Goal: Navigation & Orientation: Find specific page/section

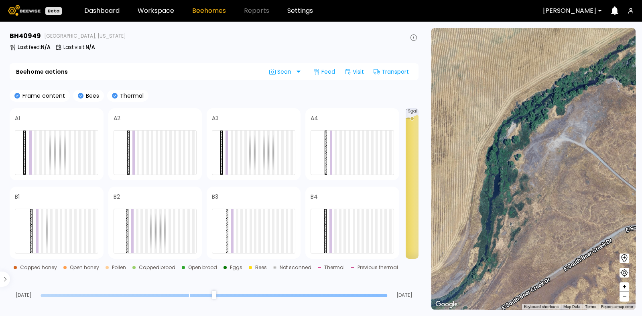
click at [573, 133] on div "# 41073 # 41101 # 40069 # 40113 # 40200 # 40702 # 40345 # 40736 # 40190 # 40726…" at bounding box center [533, 169] width 204 height 282
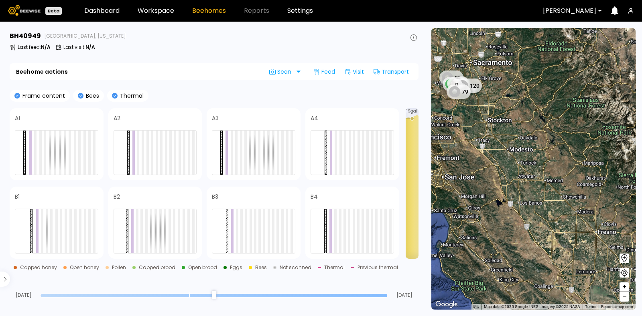
click at [568, 15] on div "Dixon" at bounding box center [569, 11] width 65 height 18
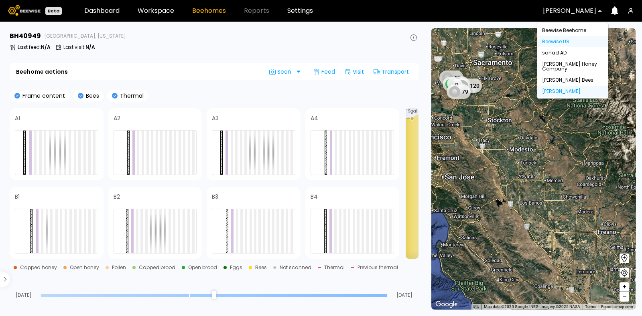
click at [569, 41] on div "Beewise US" at bounding box center [572, 41] width 61 height 5
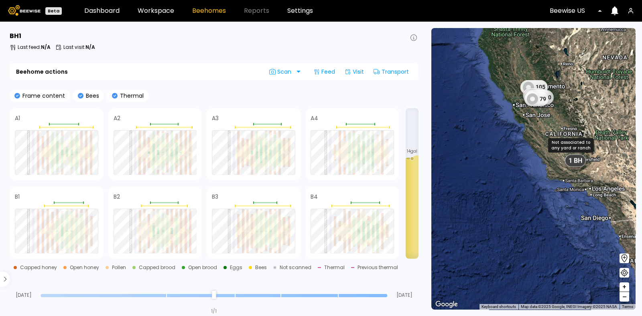
click at [575, 165] on div "1 BH" at bounding box center [575, 160] width 21 height 12
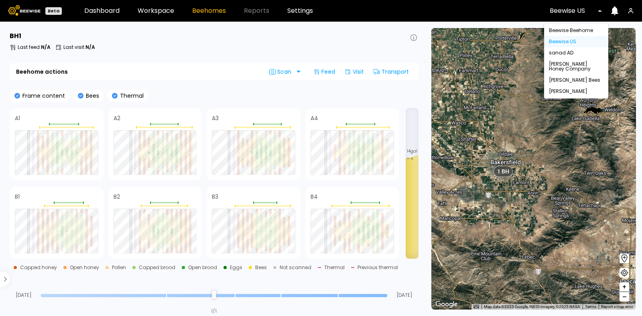
click at [602, 10] on div at bounding box center [605, 11] width 6 height 18
click at [589, 31] on div "Beewise Beehome" at bounding box center [576, 30] width 55 height 5
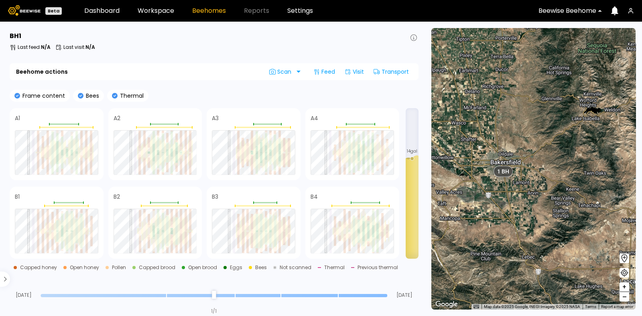
click at [589, 31] on div "1 BH 1 BH 12 BH 2 BH" at bounding box center [533, 169] width 204 height 282
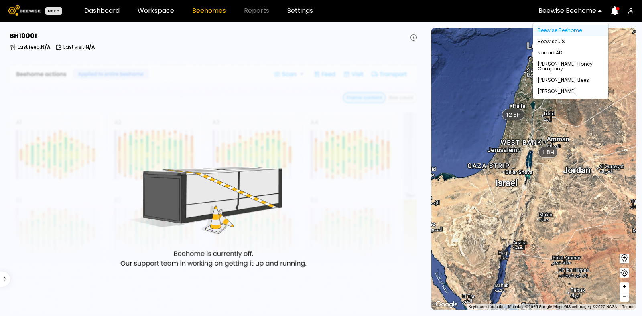
click at [600, 8] on div "Beewise Beehome" at bounding box center [567, 11] width 69 height 18
click at [560, 36] on div "Beewise US" at bounding box center [570, 41] width 75 height 11
click at [560, 41] on div "Beewise US" at bounding box center [570, 41] width 66 height 5
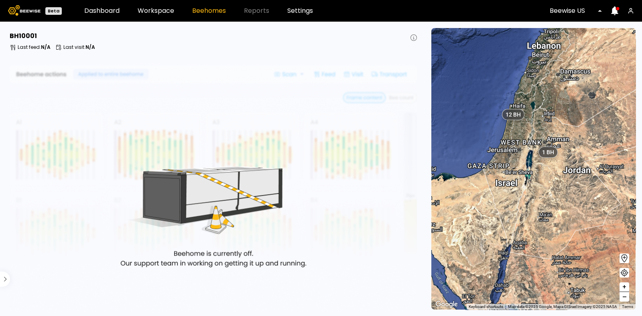
click at [560, 41] on div "1 BH 12 BH" at bounding box center [533, 169] width 204 height 282
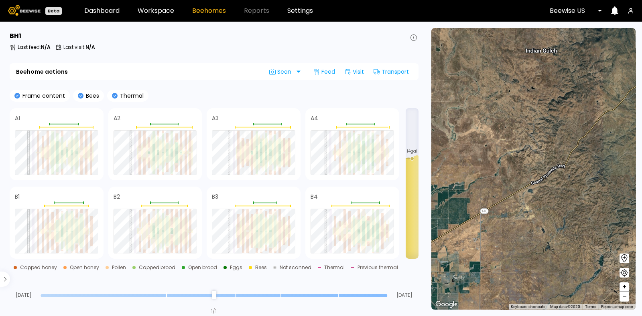
drag, startPoint x: 484, startPoint y: 182, endPoint x: 471, endPoint y: 202, distance: 24.0
click at [471, 202] on div "1 BH 1 BH 12 BH 2 BH" at bounding box center [533, 169] width 204 height 282
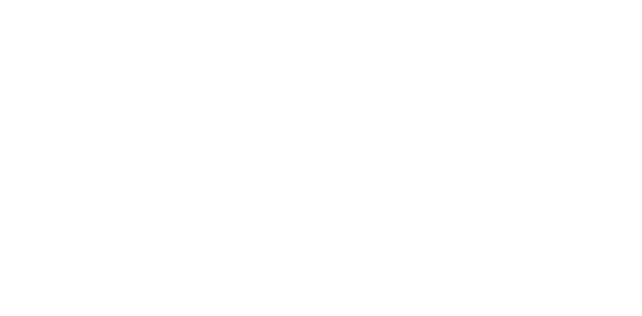
click at [120, 192] on div at bounding box center [321, 158] width 642 height 316
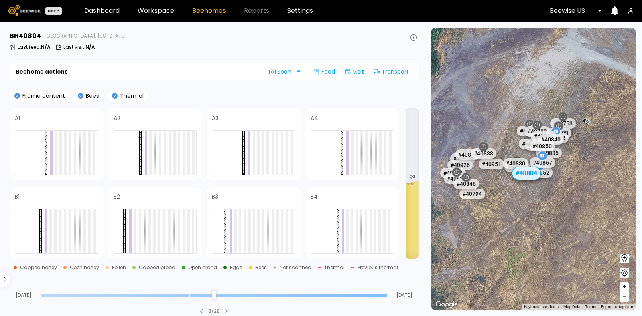
drag, startPoint x: 492, startPoint y: 152, endPoint x: 579, endPoint y: 153, distance: 87.0
click at [579, 153] on div "# 41078 # 41136 # 41156 # 41185 # 41205 # 41217 # 41295 # 41315 # 41344 # 41345…" at bounding box center [533, 169] width 204 height 282
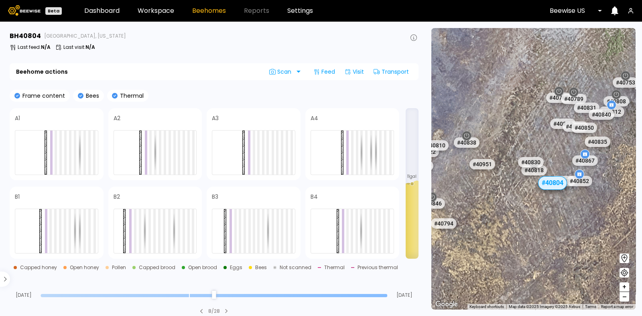
drag, startPoint x: 566, startPoint y: 190, endPoint x: 641, endPoint y: 184, distance: 75.2
click at [641, 184] on section "← Move left → Move right ↑ Move up ↓ Move down + Zoom in - Zoom out Home Jump l…" at bounding box center [533, 169] width 217 height 295
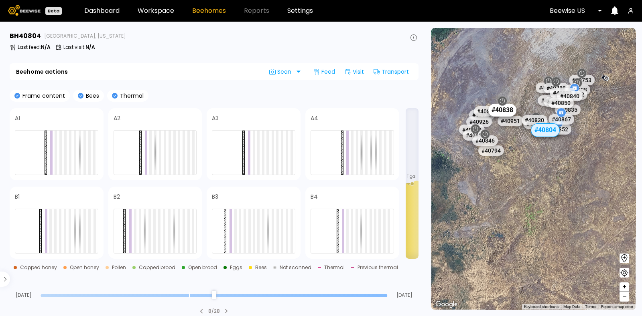
click at [506, 109] on div "# 40838" at bounding box center [502, 109] width 28 height 13
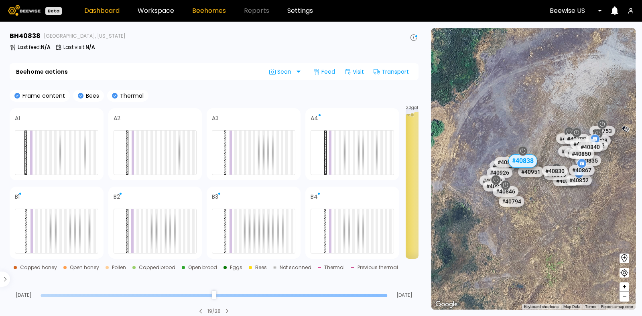
click at [97, 14] on link "Dashboard" at bounding box center [101, 11] width 35 height 6
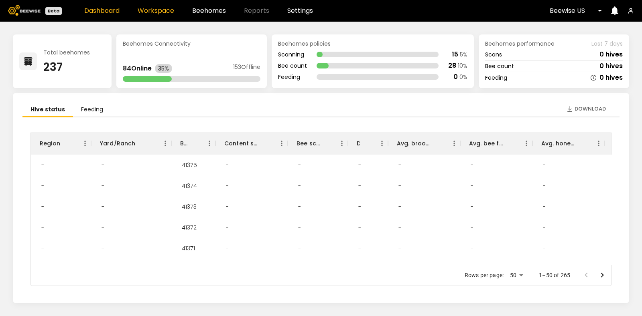
click at [156, 11] on link "Workspace" at bounding box center [156, 11] width 36 height 6
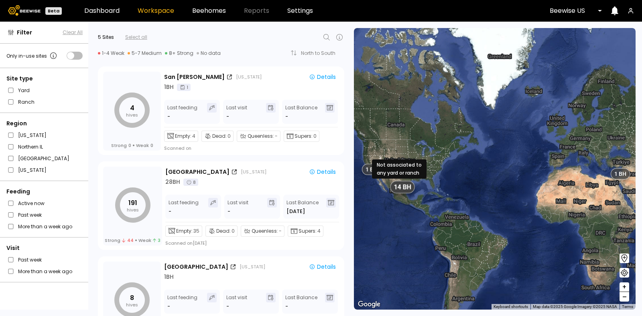
click at [398, 184] on span "14 BH" at bounding box center [401, 187] width 17 height 8
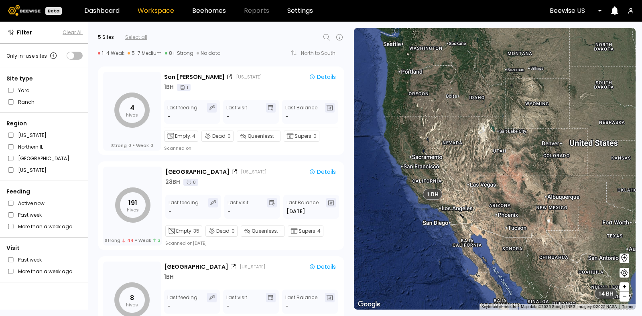
drag, startPoint x: 429, startPoint y: 53, endPoint x: 518, endPoint y: 201, distance: 173.4
click at [518, 201] on div "1 BH 1 BH 14 BH" at bounding box center [495, 169] width 282 height 282
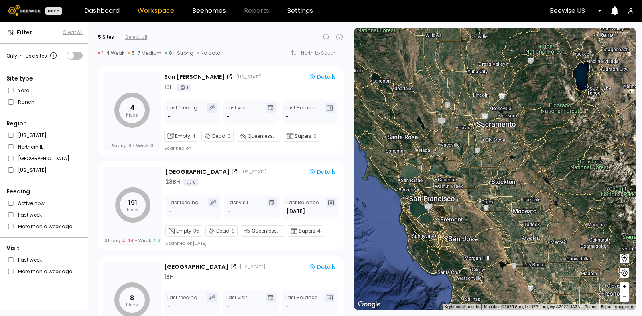
drag, startPoint x: 371, startPoint y: 209, endPoint x: 641, endPoint y: 274, distance: 278.2
click at [641, 274] on section "← Move left → Move right ↑ Move up ↓ Move down + Zoom in - Zoom out Home Jump l…" at bounding box center [498, 169] width 288 height 295
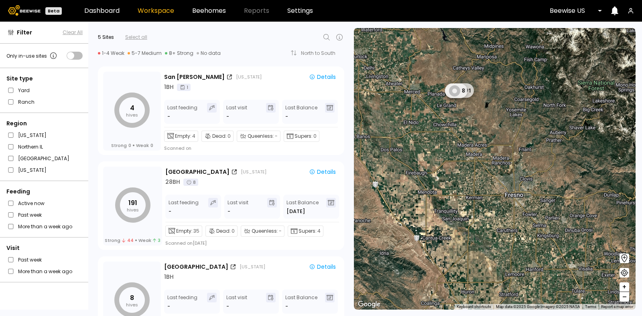
drag, startPoint x: 505, startPoint y: 269, endPoint x: 433, endPoint y: 64, distance: 216.9
click at [433, 64] on div "1 BH 1 BH 12 BH 2 BH 191 8" at bounding box center [495, 169] width 282 height 282
click at [461, 138] on icon at bounding box center [459, 140] width 12 height 12
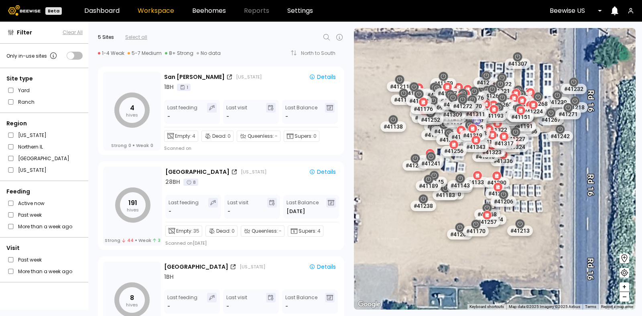
drag, startPoint x: 569, startPoint y: 53, endPoint x: 419, endPoint y: 145, distance: 175.9
click at [419, 145] on div "# 41205 # 41217 CA Chowchilla # 41247 # 41245 # 41187 # 41186 # 41336 # 41335 #…" at bounding box center [495, 169] width 282 height 282
click at [217, 9] on link "Beehomes" at bounding box center [209, 11] width 34 height 6
